Goal: Task Accomplishment & Management: Manage account settings

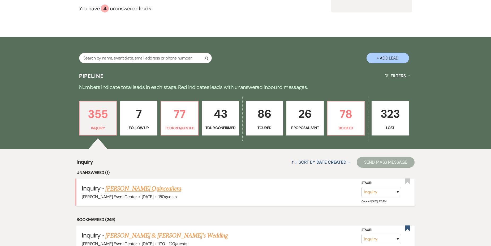
click at [155, 184] on link "[PERSON_NAME] Quinceañera" at bounding box center [143, 189] width 76 height 10
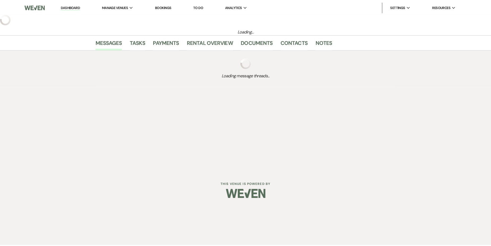
select select "5"
select select "15"
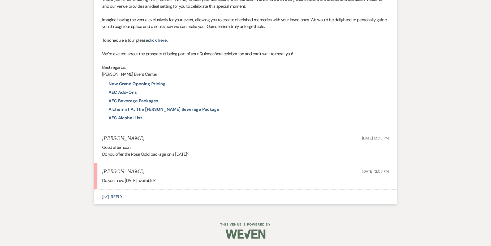
scroll to position [345, 0]
click at [112, 194] on button "Envelope Reply" at bounding box center [245, 196] width 302 height 15
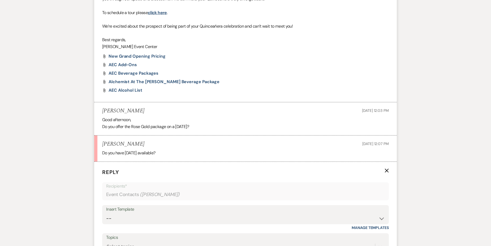
scroll to position [447, 0]
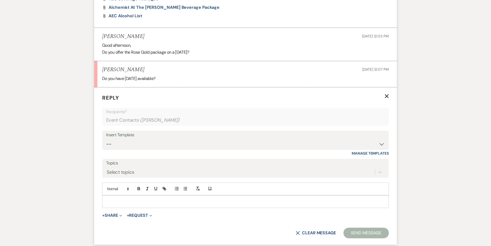
click at [146, 139] on div "Insert Template" at bounding box center [245, 135] width 279 height 8
click at [146, 142] on select "-- Weven Planning Portal Introduction (Booked Events) Initial Inquiry Response …" at bounding box center [245, 144] width 279 height 10
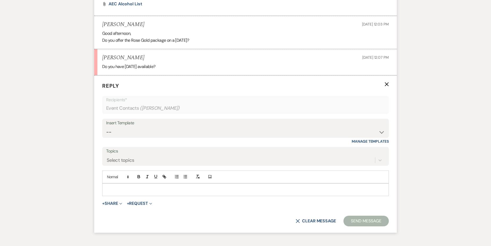
scroll to position [468, 0]
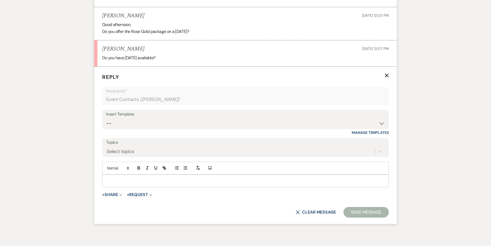
click at [115, 176] on div at bounding box center [245, 181] width 286 height 12
click at [138, 182] on p "Good Afternoon!" at bounding box center [245, 181] width 278 height 6
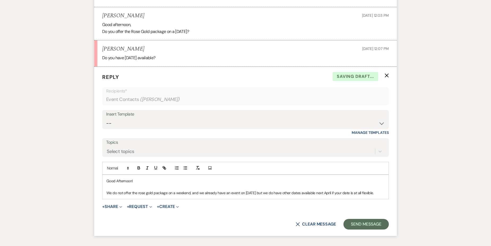
click at [374, 191] on p "We do not offer the rose gold package on a weekend, and we already have an even…" at bounding box center [245, 193] width 278 height 6
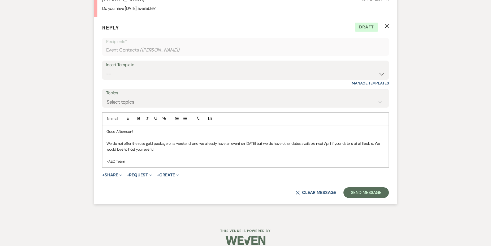
scroll to position [521, 0]
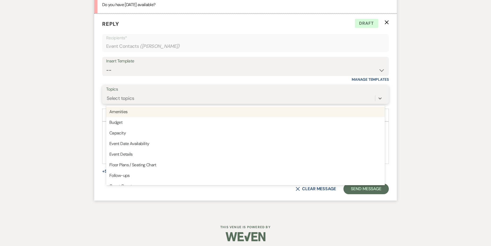
click at [152, 94] on div "Select topics" at bounding box center [240, 97] width 269 height 9
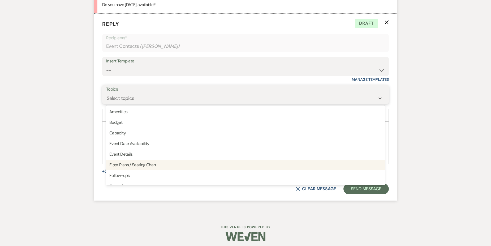
scroll to position [27, 0]
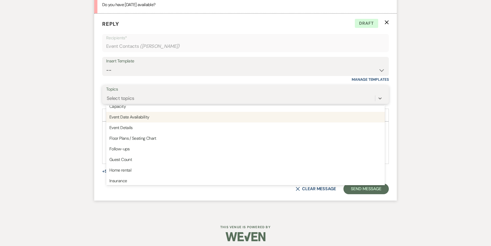
click at [144, 119] on div "Event Date Availability" at bounding box center [245, 117] width 279 height 11
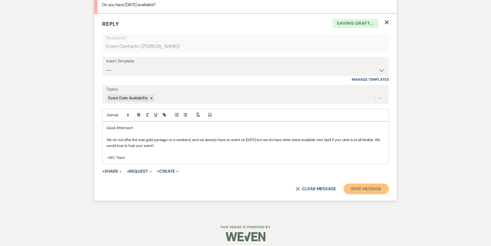
click at [366, 186] on button "Send Message" at bounding box center [365, 188] width 45 height 11
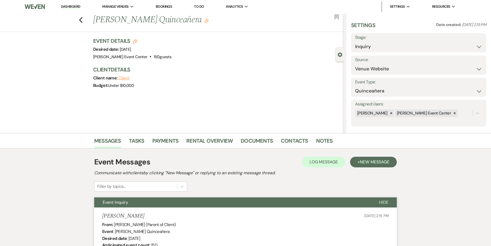
scroll to position [0, 0]
click at [83, 18] on button "Previous" at bounding box center [81, 19] width 4 height 7
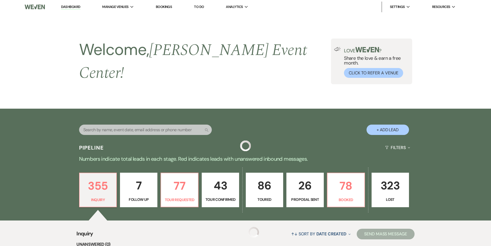
scroll to position [80, 0]
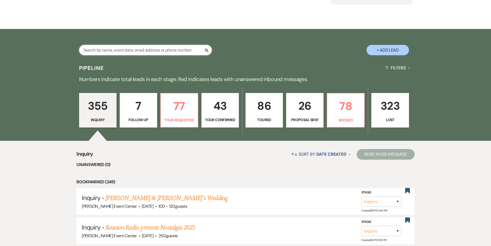
click at [154, 45] on input "text" at bounding box center [145, 50] width 133 height 10
click at [115, 45] on input "text" at bounding box center [145, 50] width 133 height 10
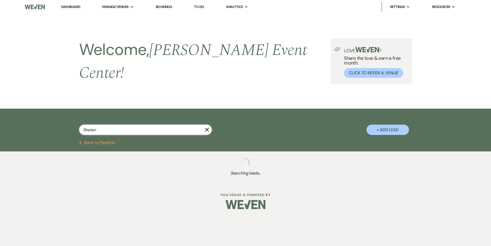
type input "Shatarri"
select select "2"
select select "6"
select select "2"
select select "5"
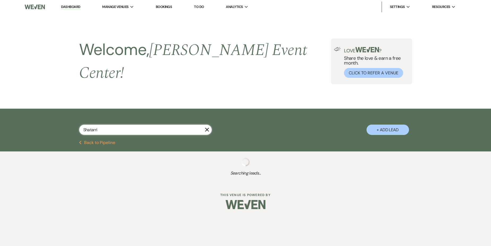
select select "6"
select select "4"
select select "9"
select select "6"
select select "2"
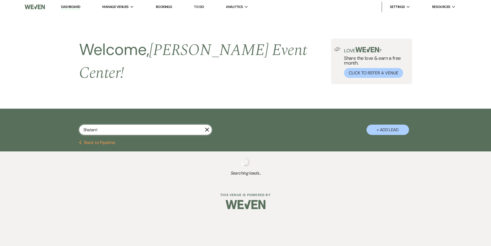
select select "8"
select select "1"
select select "5"
select select "8"
select select "6"
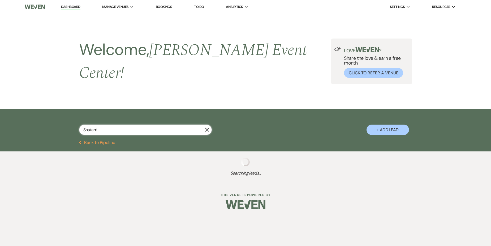
select select "5"
select select "4"
select select "2"
select select "8"
select select "4"
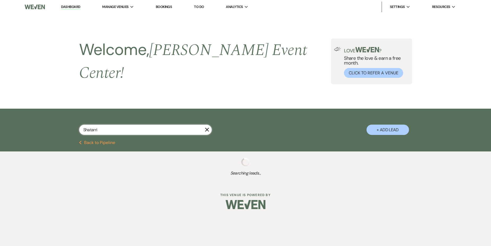
select select "8"
select select "4"
select select "8"
select select "11"
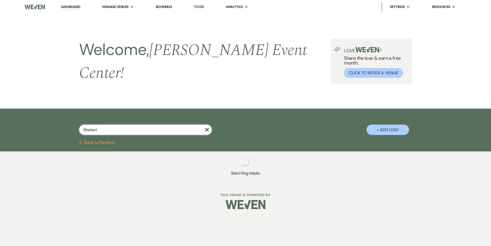
select select "6"
select select "2"
select select "8"
select select "4"
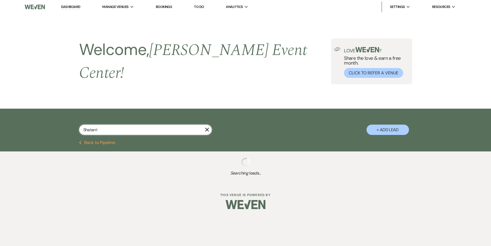
select select "8"
select select "4"
select select "8"
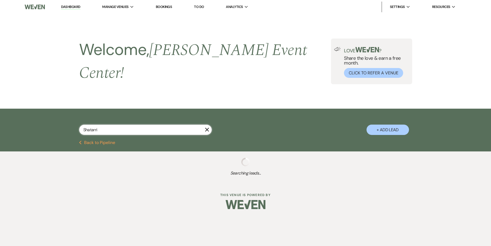
select select "7"
select select "8"
select select "4"
select select "8"
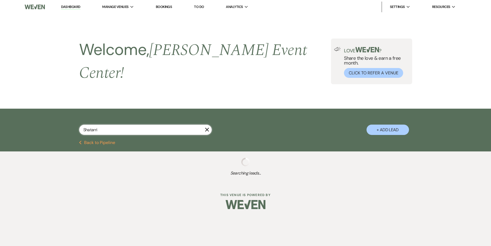
select select "8"
select select "4"
select select "8"
select select "1"
select select "8"
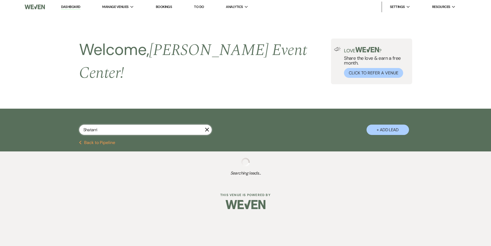
select select "4"
select select "8"
select select "6"
select select "8"
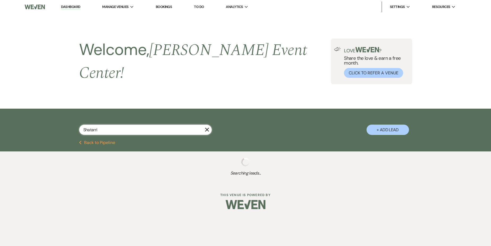
select select "6"
select select "8"
select select "7"
select select "2"
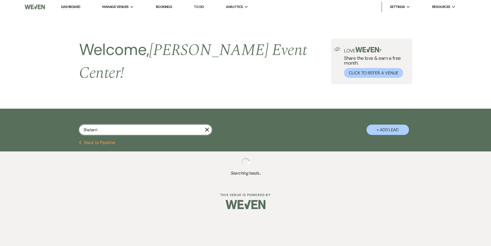
select select "6"
select select "5"
select select "8"
select select "6"
select select "8"
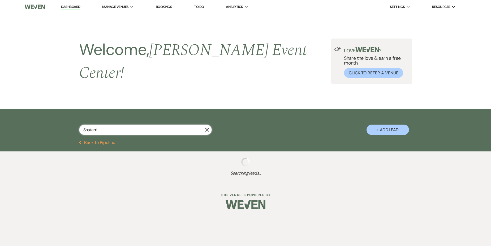
select select "6"
select select "8"
select select "2"
select select "8"
select select "2"
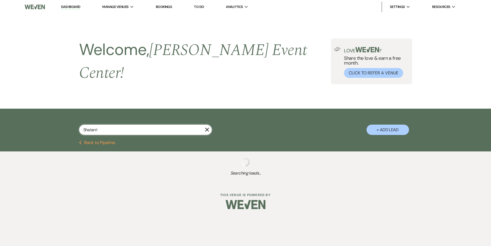
select select "8"
select select "6"
select select "8"
select select "6"
select select "8"
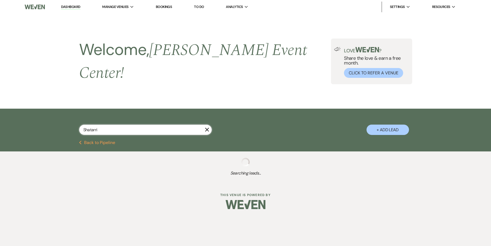
select select "5"
select select "8"
select select "10"
select select "8"
select select "4"
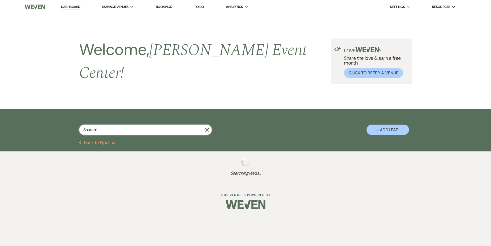
select select "5"
select select "8"
select select "4"
select select "8"
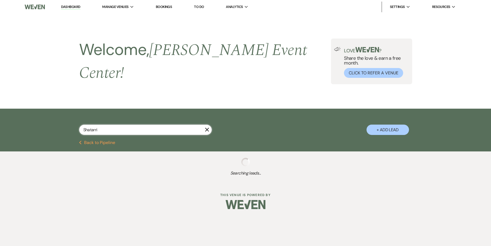
select select "5"
select select "8"
select select "6"
select select "8"
select select "4"
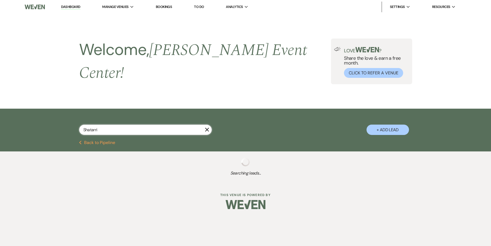
select select "2"
select select "5"
select select "2"
select select "8"
select select "10"
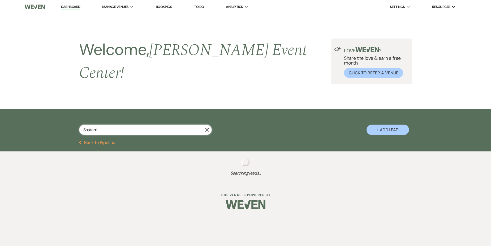
select select "8"
select select "4"
select select "5"
select select "8"
select select "7"
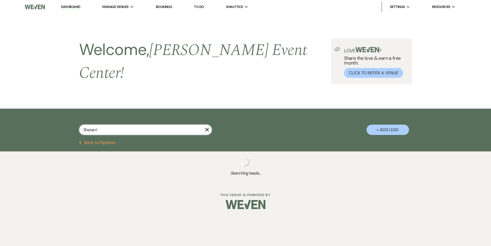
select select "8"
select select "7"
select select "8"
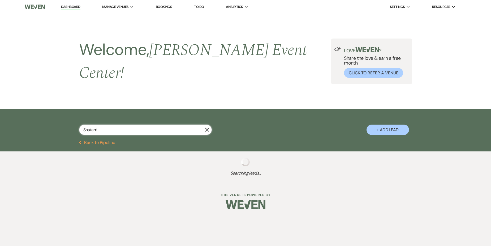
select select "7"
select select "8"
select select "7"
select select "8"
select select "11"
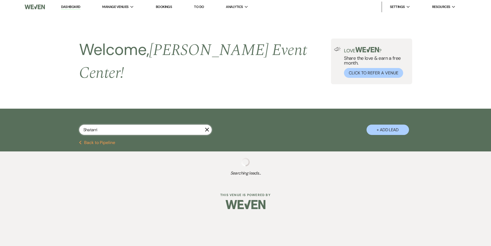
select select "8"
select select "7"
select select "8"
select select "4"
select select "8"
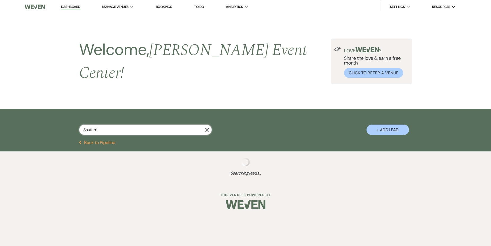
select select "8"
select select "1"
select select "8"
select select "10"
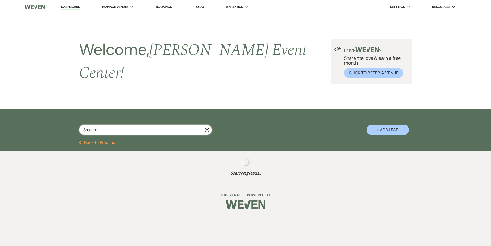
select select "8"
select select "1"
select select "8"
select select "1"
select select "2"
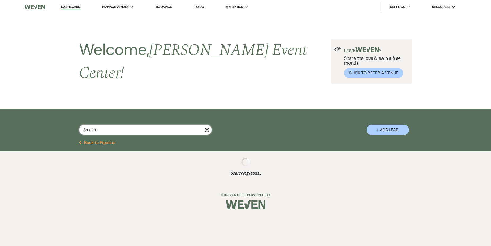
select select "8"
select select "6"
select select "8"
select select "7"
select select "8"
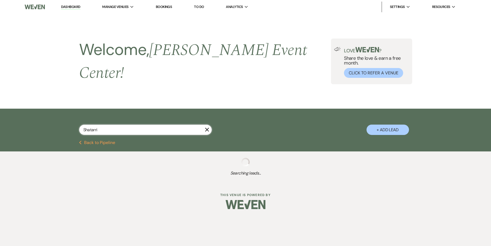
select select "6"
select select "8"
select select "7"
select select "8"
select select "7"
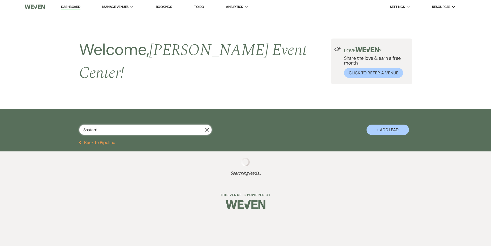
select select "8"
select select "1"
select select "8"
select select "2"
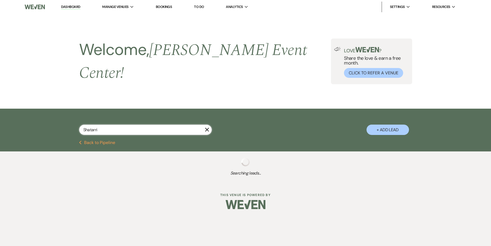
select select "8"
select select "7"
select select "8"
select select "5"
select select "8"
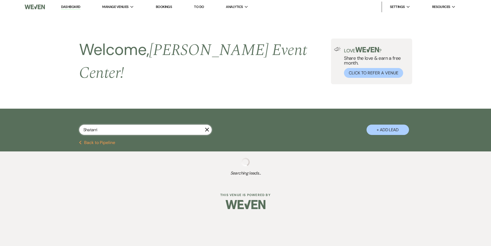
select select "6"
select select "8"
select select "1"
select select "8"
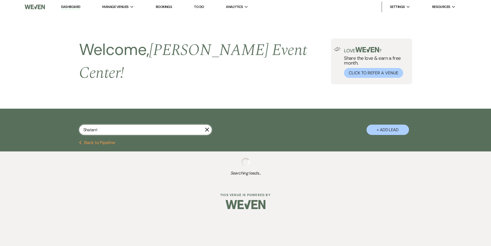
select select "8"
select select "5"
select select "2"
select select "5"
select select "8"
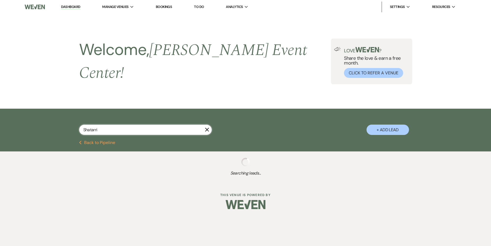
select select "7"
select select "8"
select select "6"
select select "8"
select select "6"
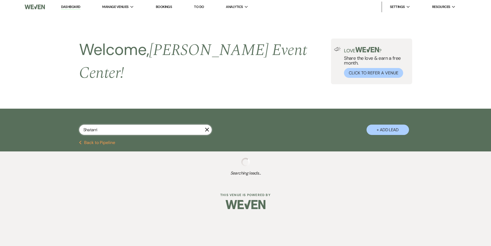
select select "5"
select select "8"
select select "1"
select select "8"
select select "10"
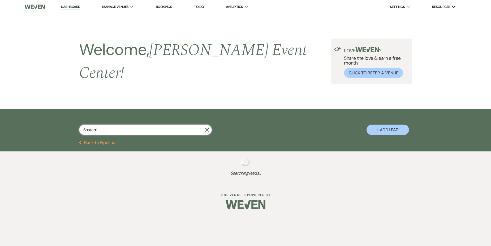
select select "8"
select select "6"
select select "8"
select select "6"
select select "8"
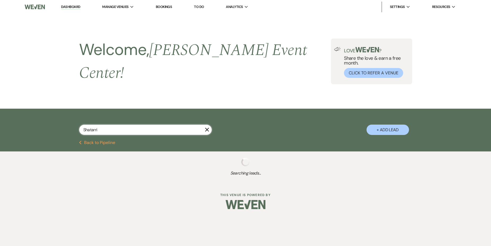
select select "5"
select select "8"
select select "10"
select select "8"
select select "10"
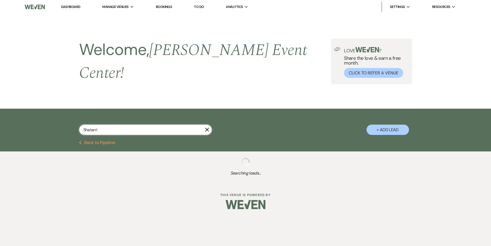
select select "8"
select select "6"
select select "2"
select select "8"
select select "3"
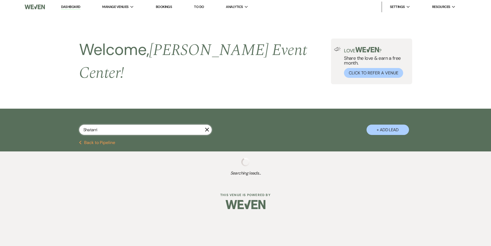
select select "8"
select select "5"
select select "8"
select select "6"
select select "8"
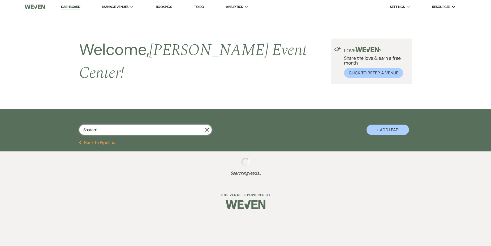
select select "5"
select select "8"
select select "5"
select select "8"
select select "5"
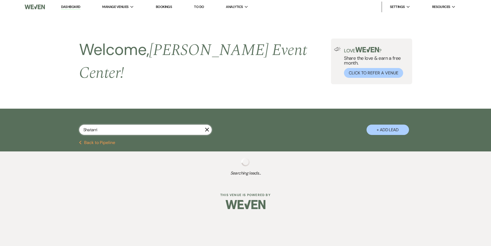
select select "8"
select select "6"
select select "8"
select select "6"
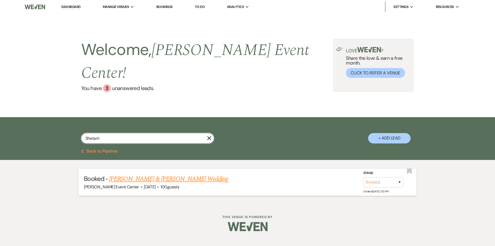
type input "Shatarri"
click at [174, 174] on link "[PERSON_NAME] & [PERSON_NAME] Wedding" at bounding box center [168, 179] width 119 height 10
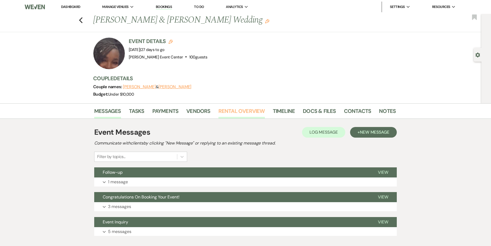
click at [253, 112] on link "Rental Overview" at bounding box center [241, 113] width 46 height 12
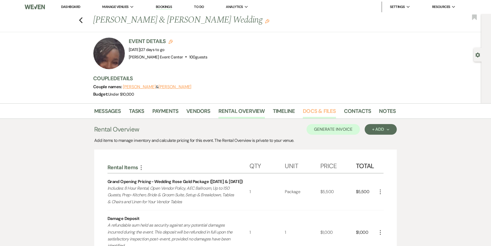
click at [314, 111] on link "Docs & Files" at bounding box center [319, 113] width 33 height 12
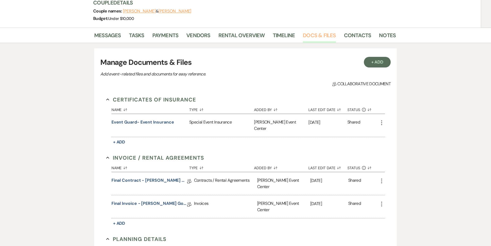
scroll to position [80, 0]
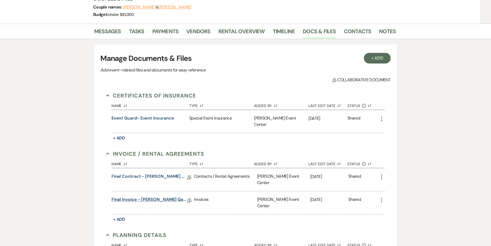
click at [154, 196] on link "Final Invoice - [PERSON_NAME] Gold - [DATE]" at bounding box center [149, 200] width 76 height 8
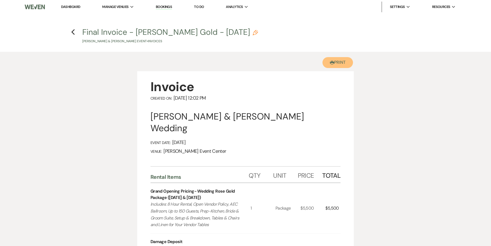
click at [332, 57] on button "Printer Print" at bounding box center [337, 62] width 31 height 11
